Goal: Find specific page/section: Find specific page/section

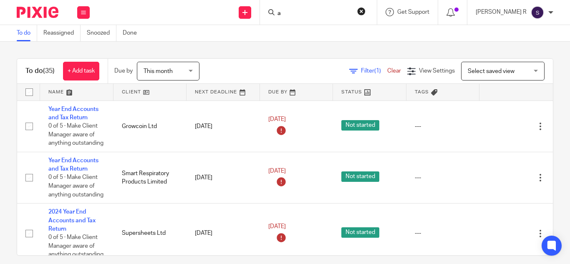
click at [313, 15] on input "a" at bounding box center [314, 14] width 75 height 8
drag, startPoint x: 351, startPoint y: 33, endPoint x: 319, endPoint y: 11, distance: 39.0
click at [319, 11] on input "ane" at bounding box center [314, 14] width 75 height 8
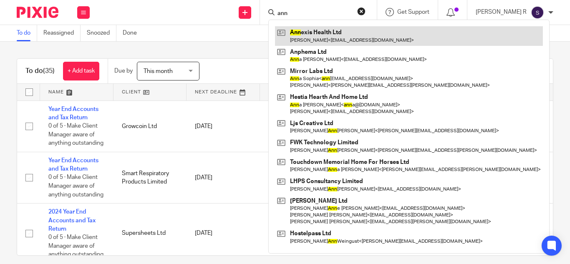
type input "ann"
click at [365, 44] on link at bounding box center [409, 35] width 268 height 19
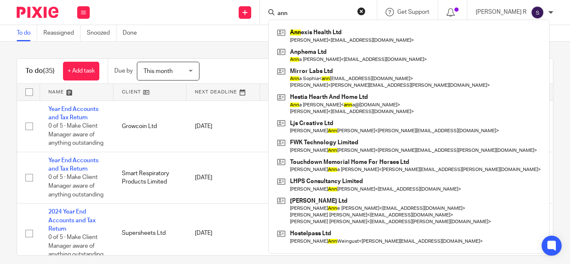
click at [276, 41] on div "To do Reassigned Snoozed Done" at bounding box center [285, 33] width 570 height 17
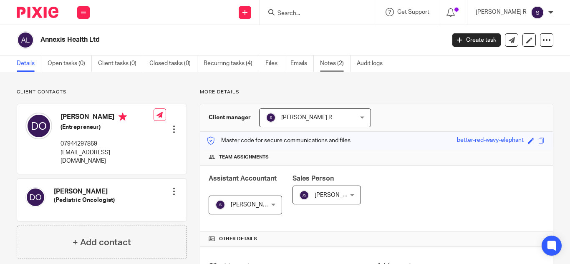
click at [336, 67] on link "Notes (2)" at bounding box center [335, 64] width 30 height 16
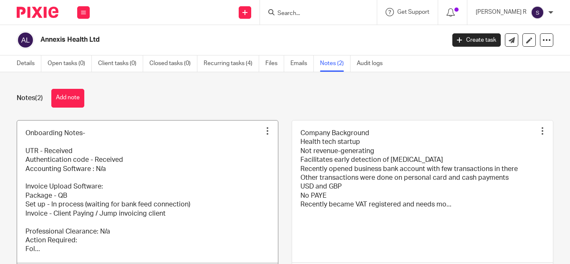
click at [183, 165] on link at bounding box center [147, 201] width 261 height 161
